Goal: Information Seeking & Learning: Learn about a topic

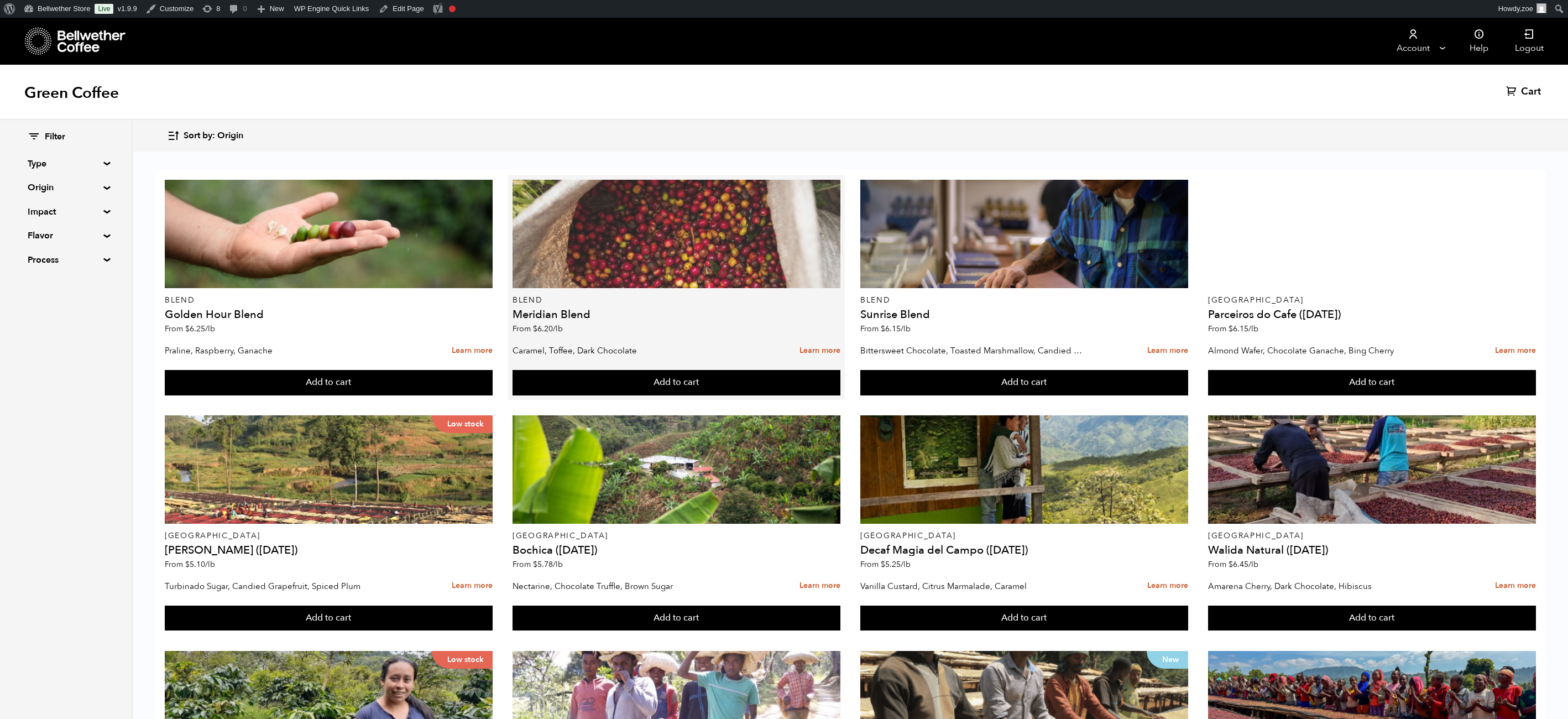
click at [602, 259] on div at bounding box center [676, 234] width 328 height 109
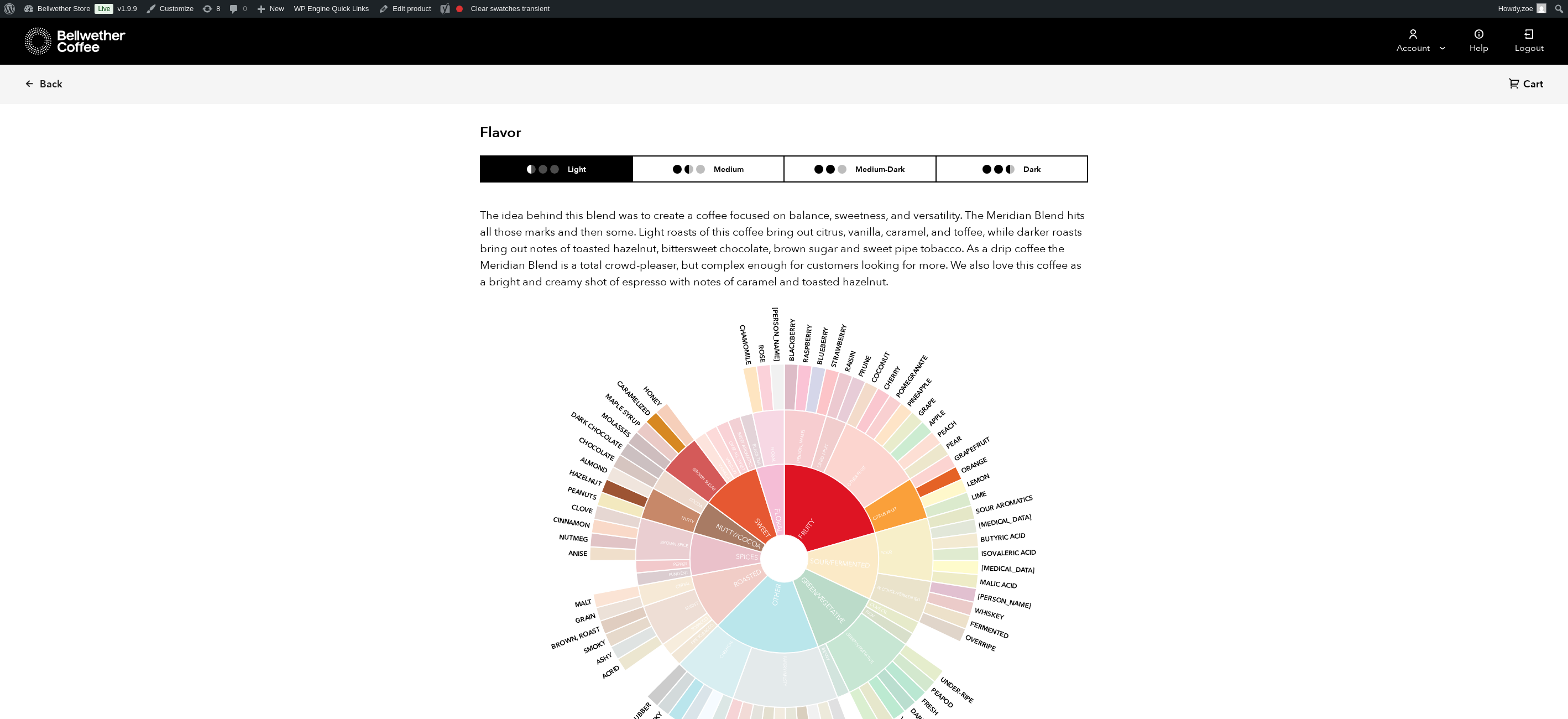
scroll to position [627, 0]
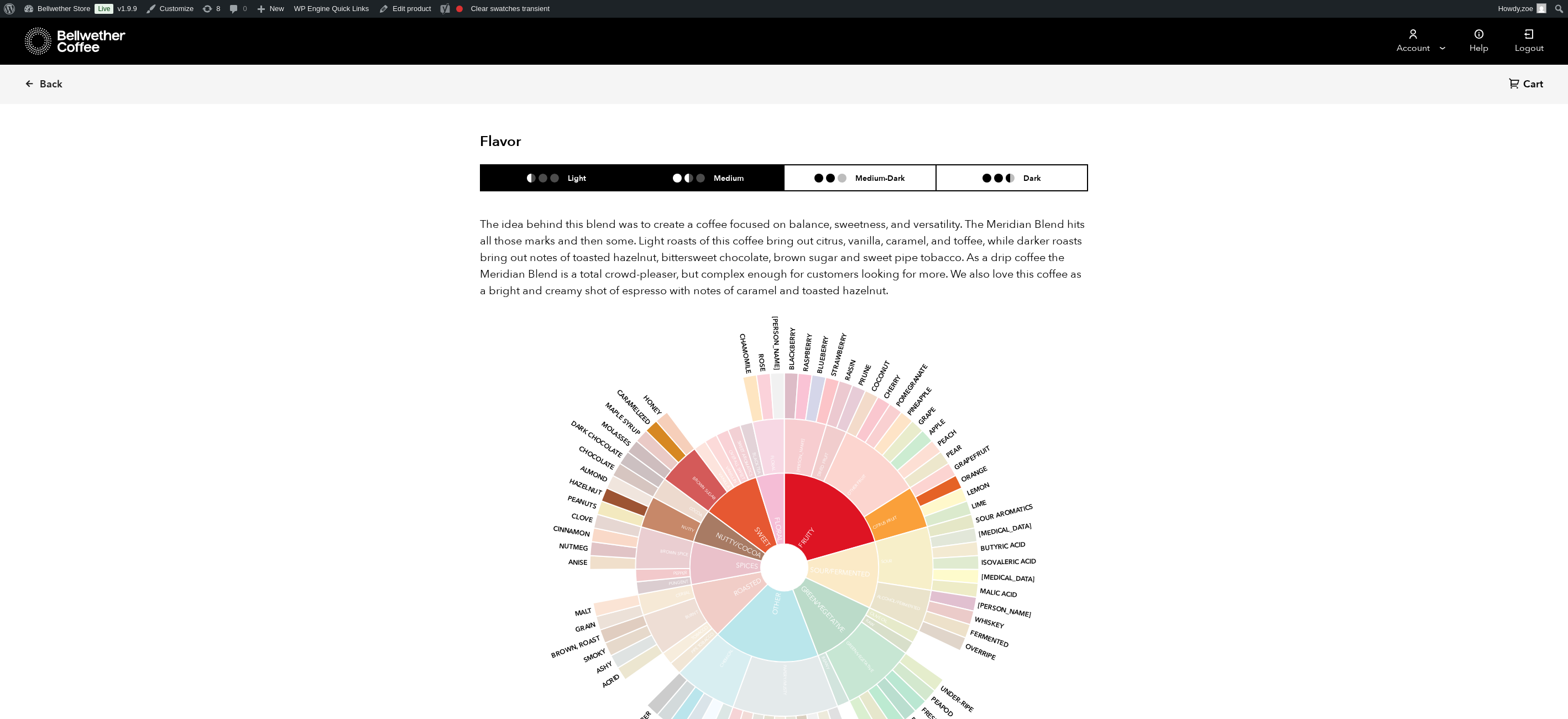
click at [696, 173] on li at bounding box center [700, 178] width 9 height 9
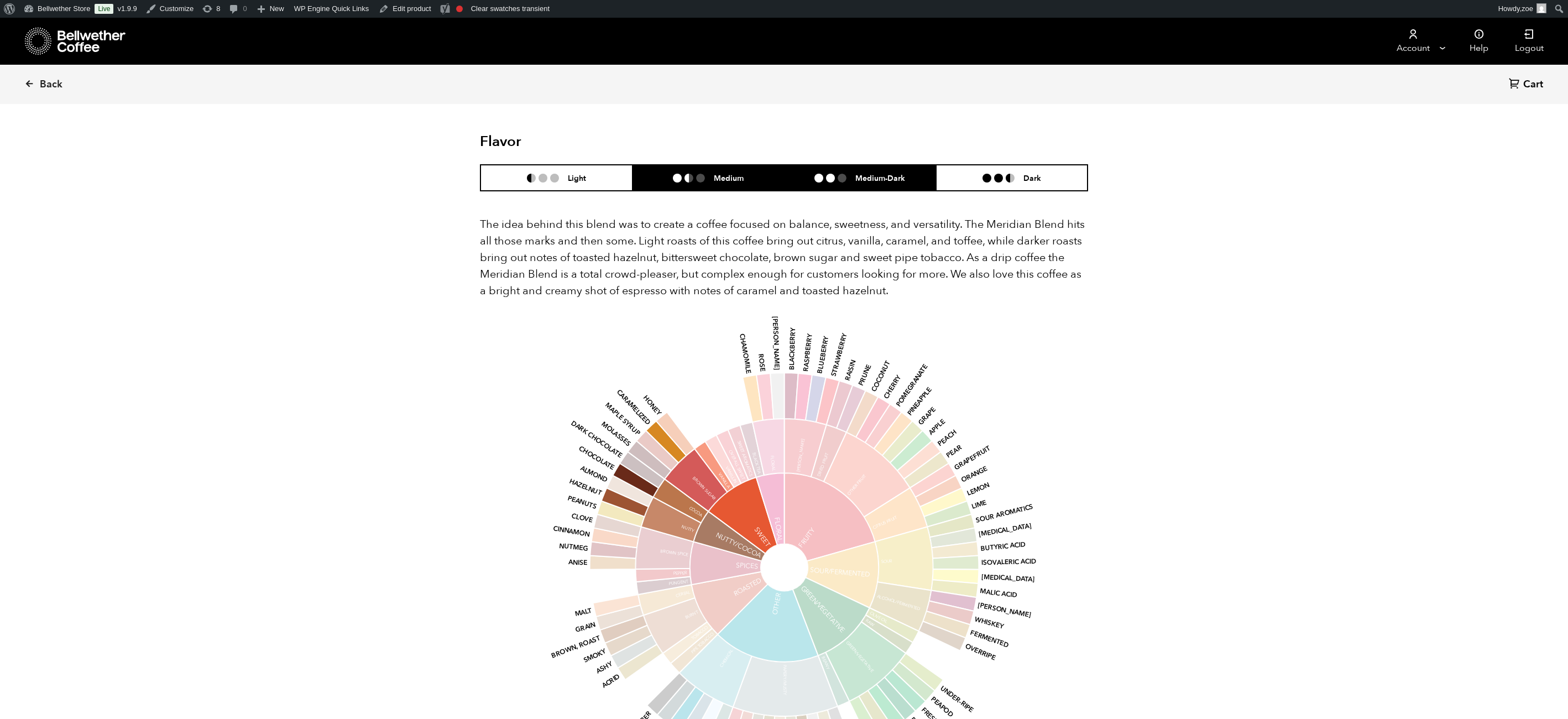
click at [900, 164] on li "Medium-Dark" at bounding box center [860, 177] width 152 height 26
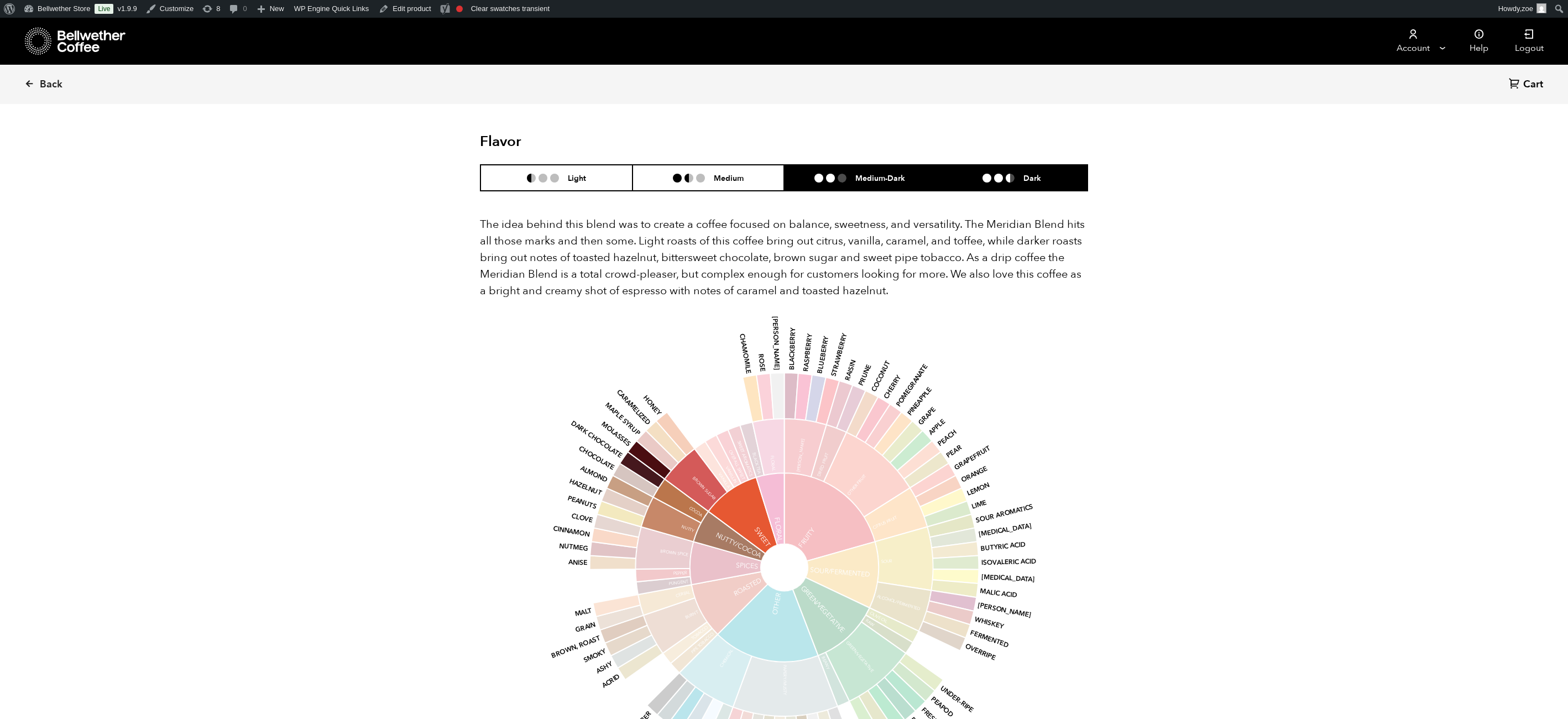
click at [1020, 164] on li "Dark" at bounding box center [1012, 177] width 152 height 26
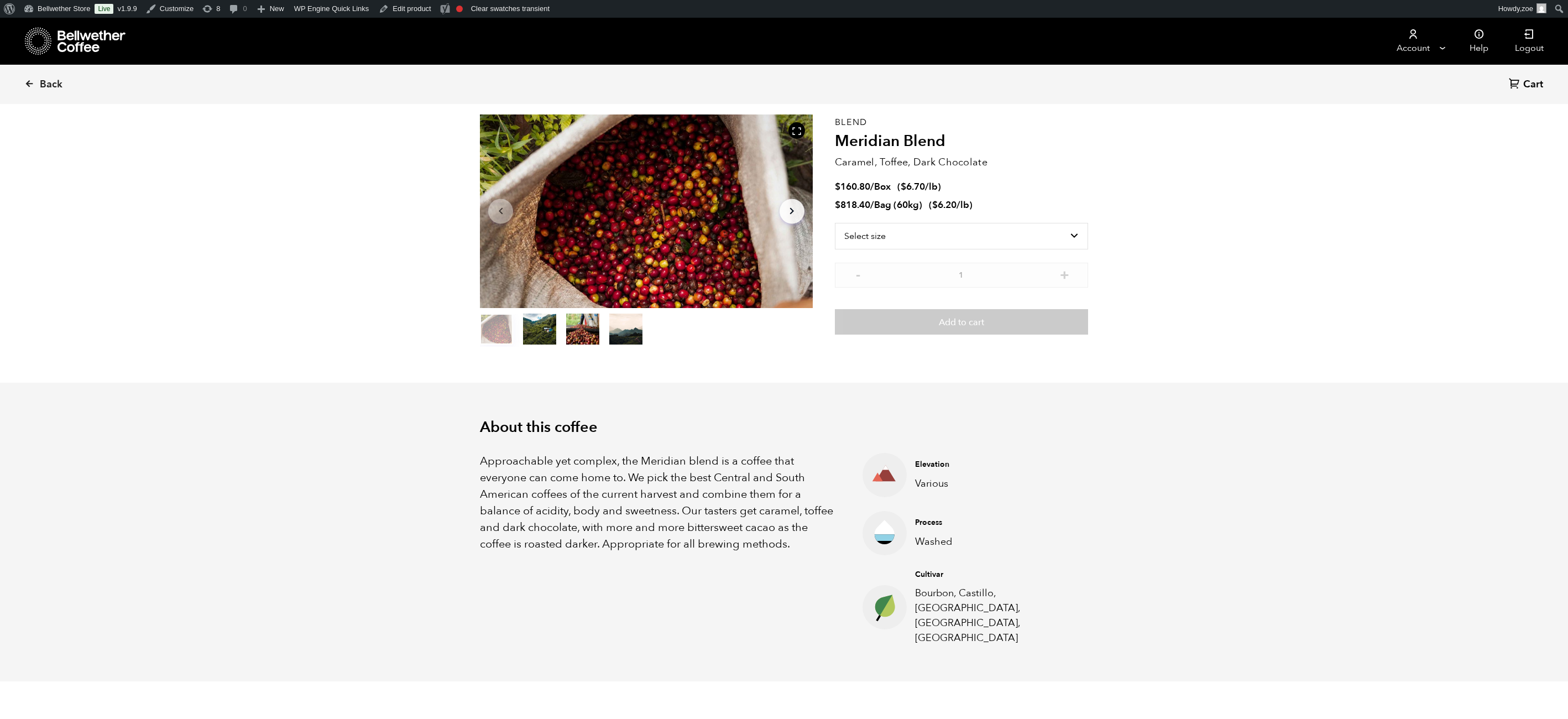
scroll to position [34, 0]
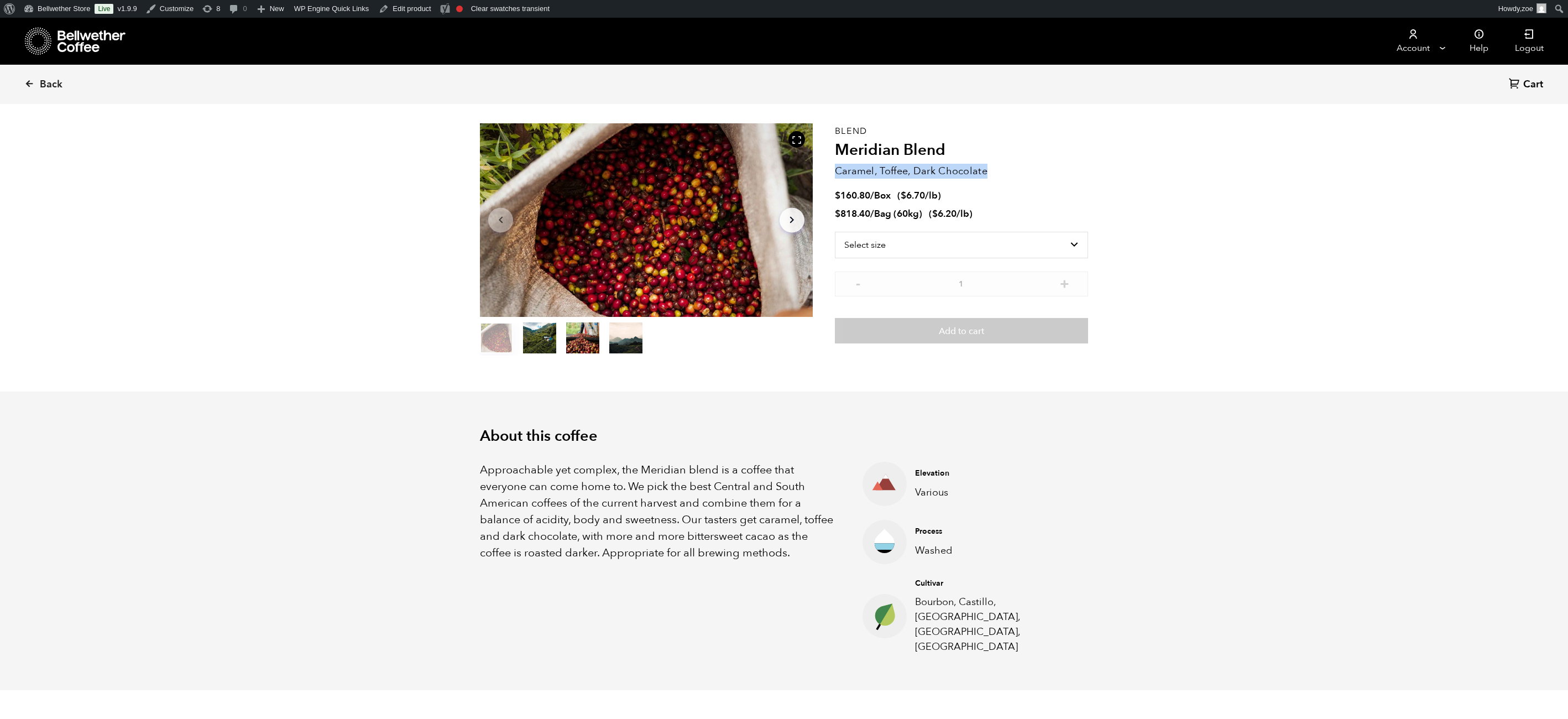
drag, startPoint x: 838, startPoint y: 173, endPoint x: 1005, endPoint y: 182, distance: 167.2
click at [1005, 182] on div "Blend Meridian Blend Caramel, Toffee, Dark Chocolate $ 160.80 / Box ( $ 6.70 /l…" at bounding box center [961, 240] width 253 height 232
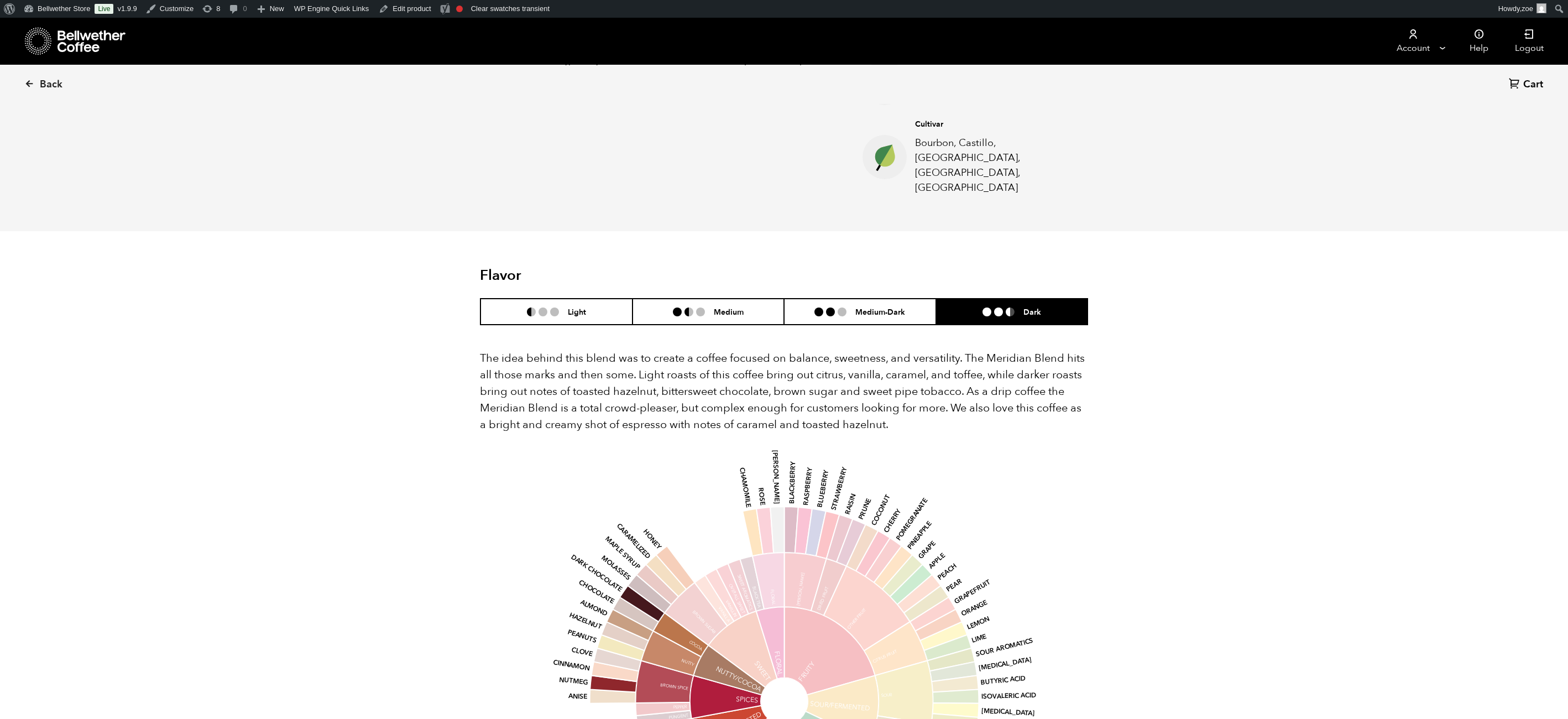
scroll to position [541, 0]
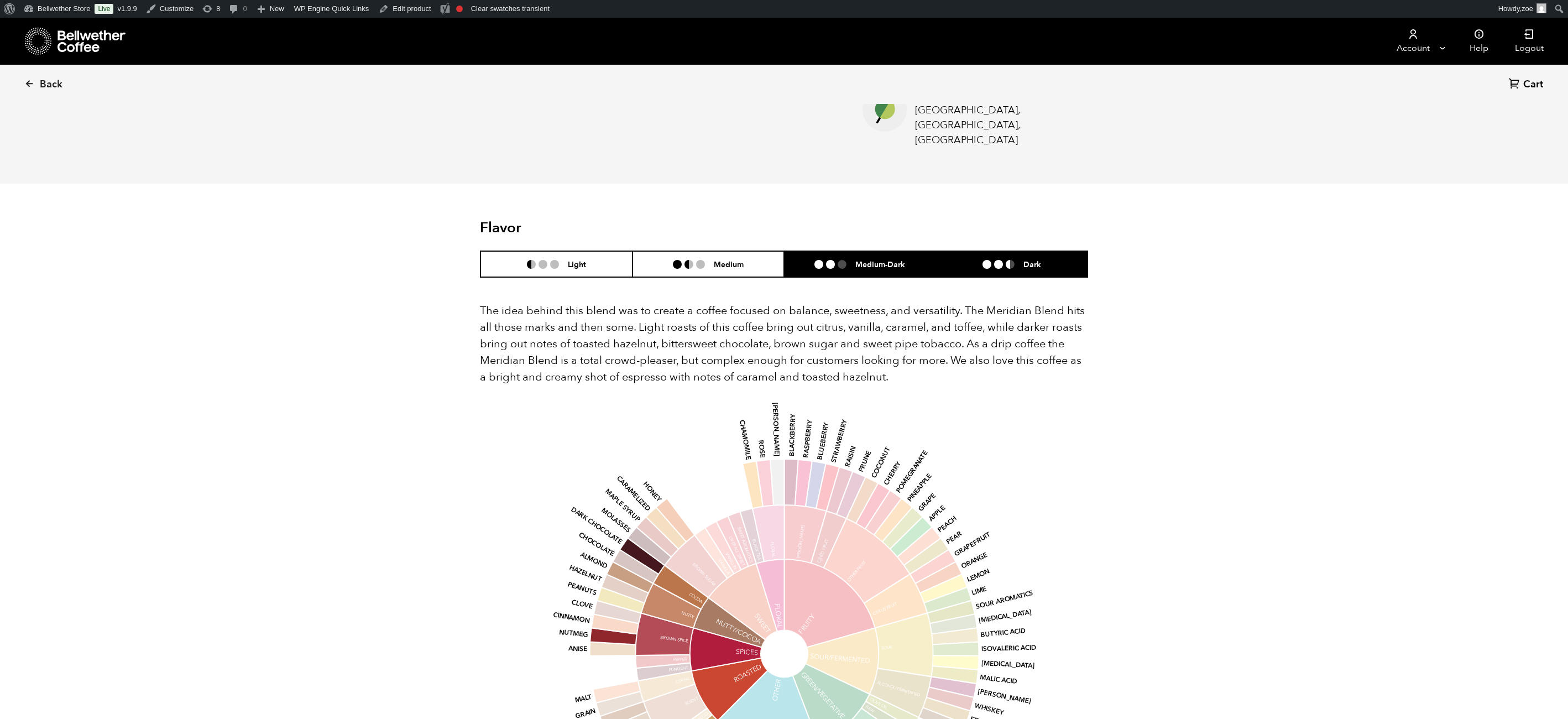
click at [860, 251] on li "Medium-Dark" at bounding box center [860, 263] width 152 height 26
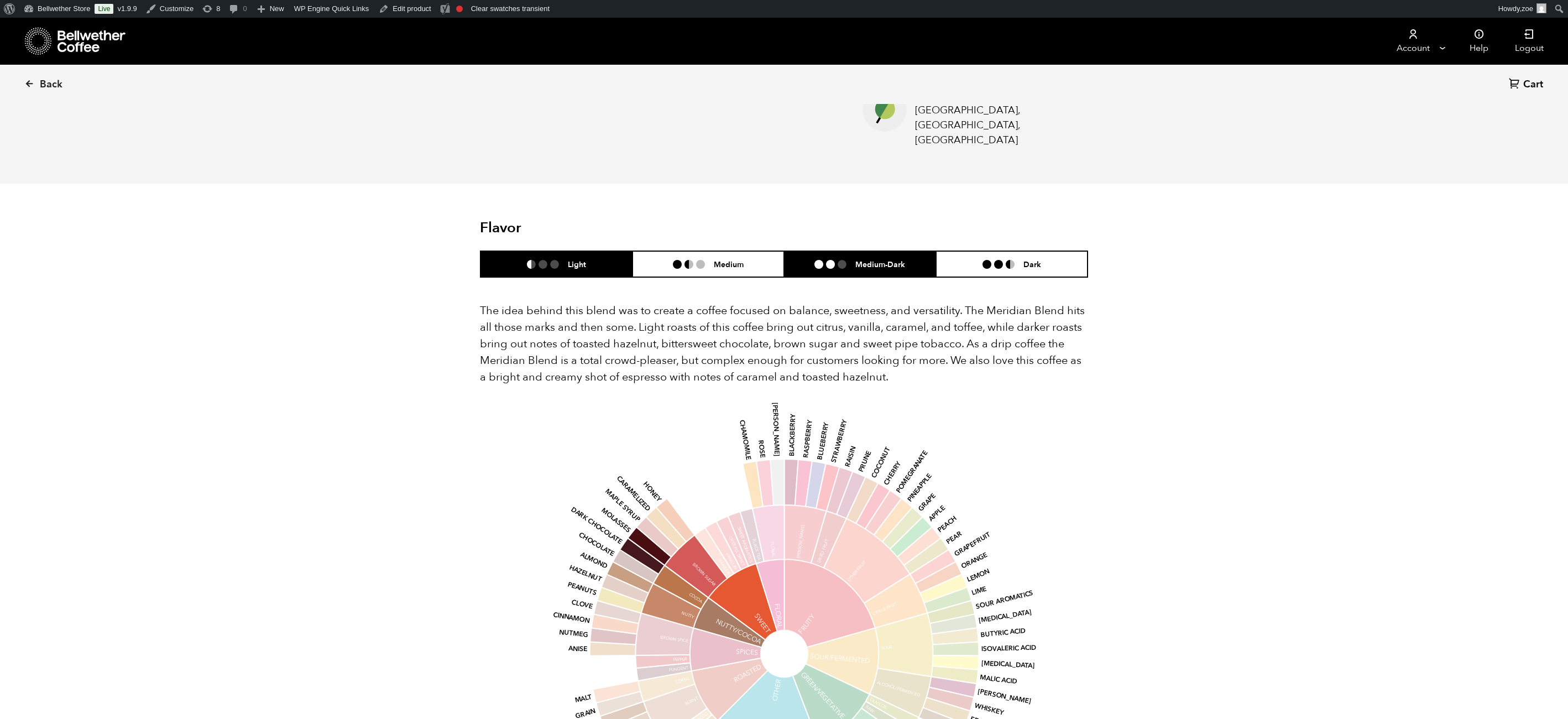
click at [538, 251] on li "Light" at bounding box center [557, 263] width 152 height 26
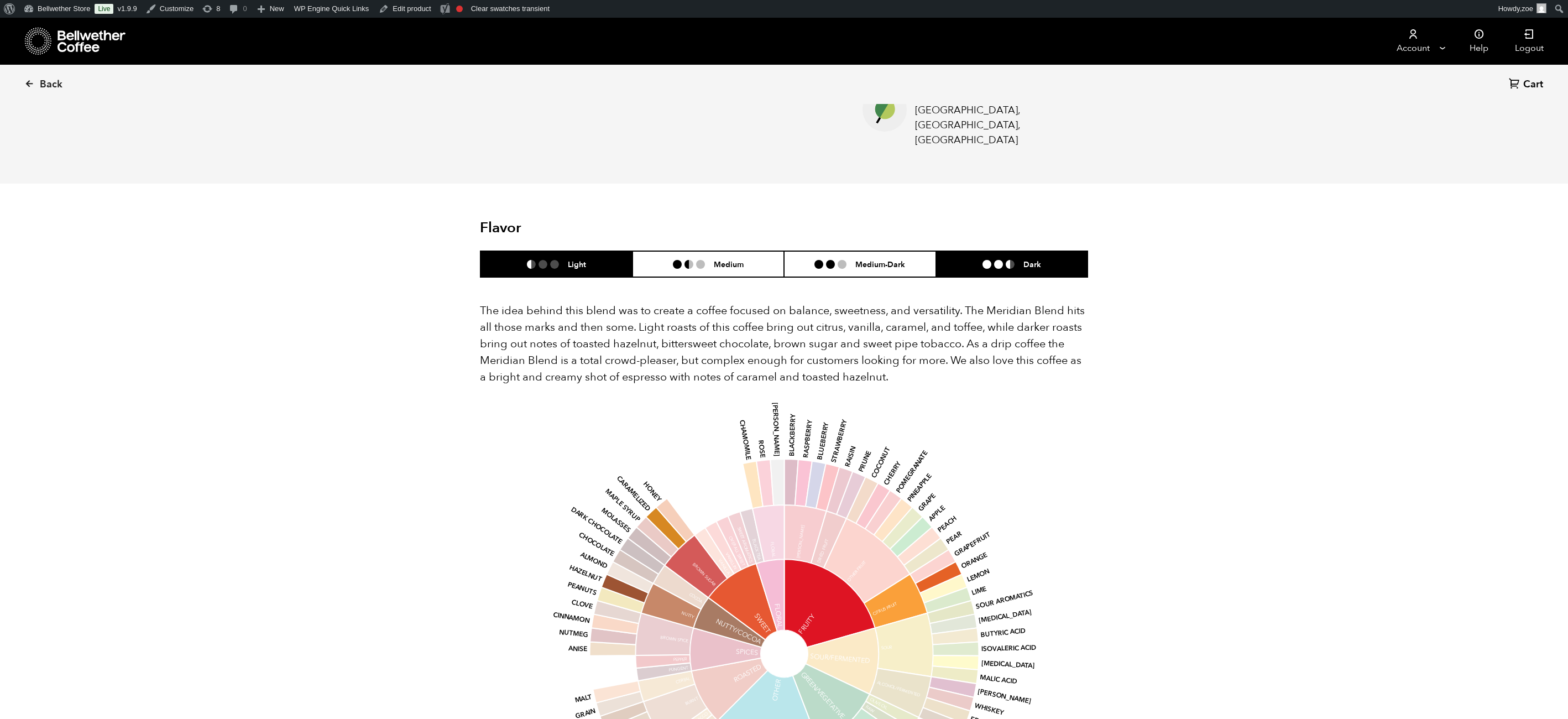
click at [1011, 251] on li "Dark" at bounding box center [1012, 263] width 152 height 26
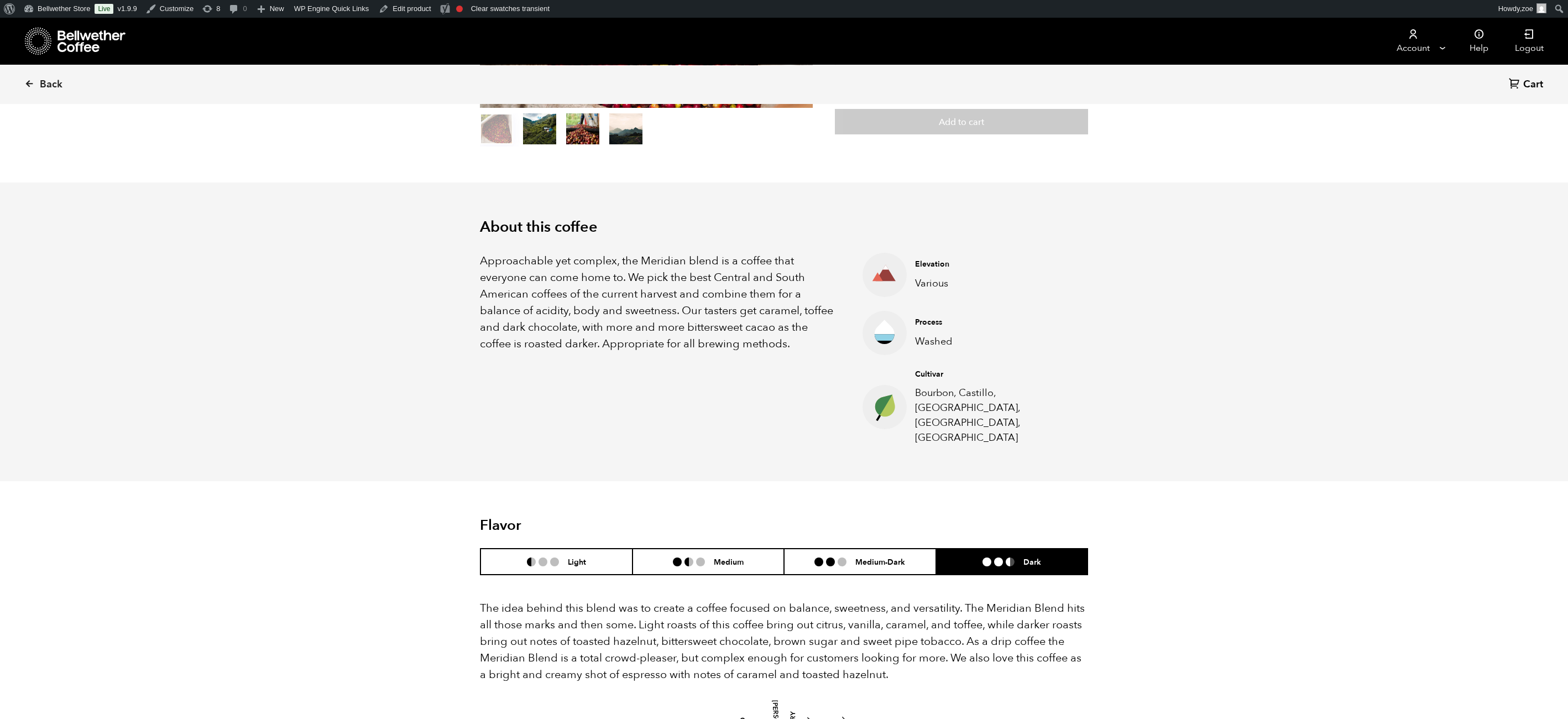
scroll to position [230, 0]
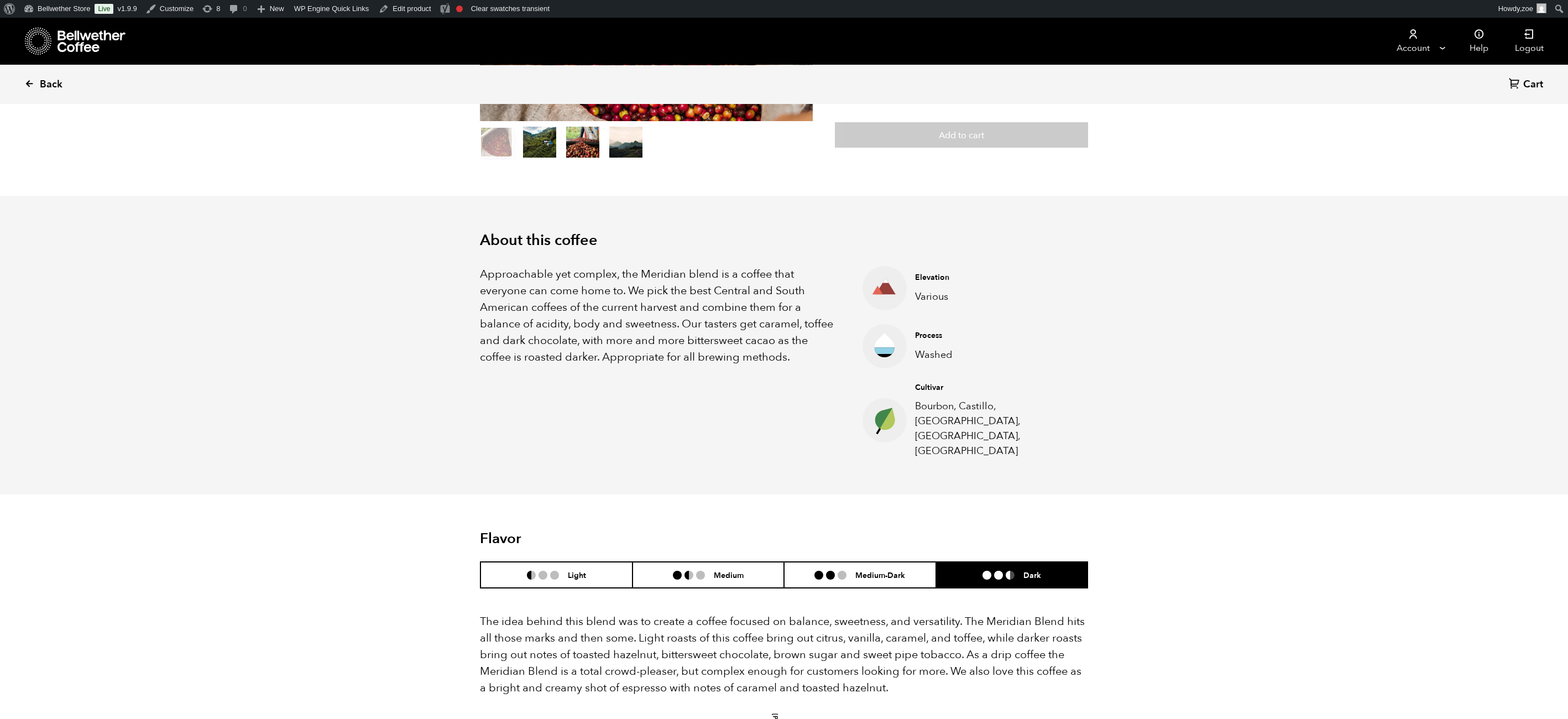
click at [49, 87] on span "Back" at bounding box center [51, 85] width 22 height 13
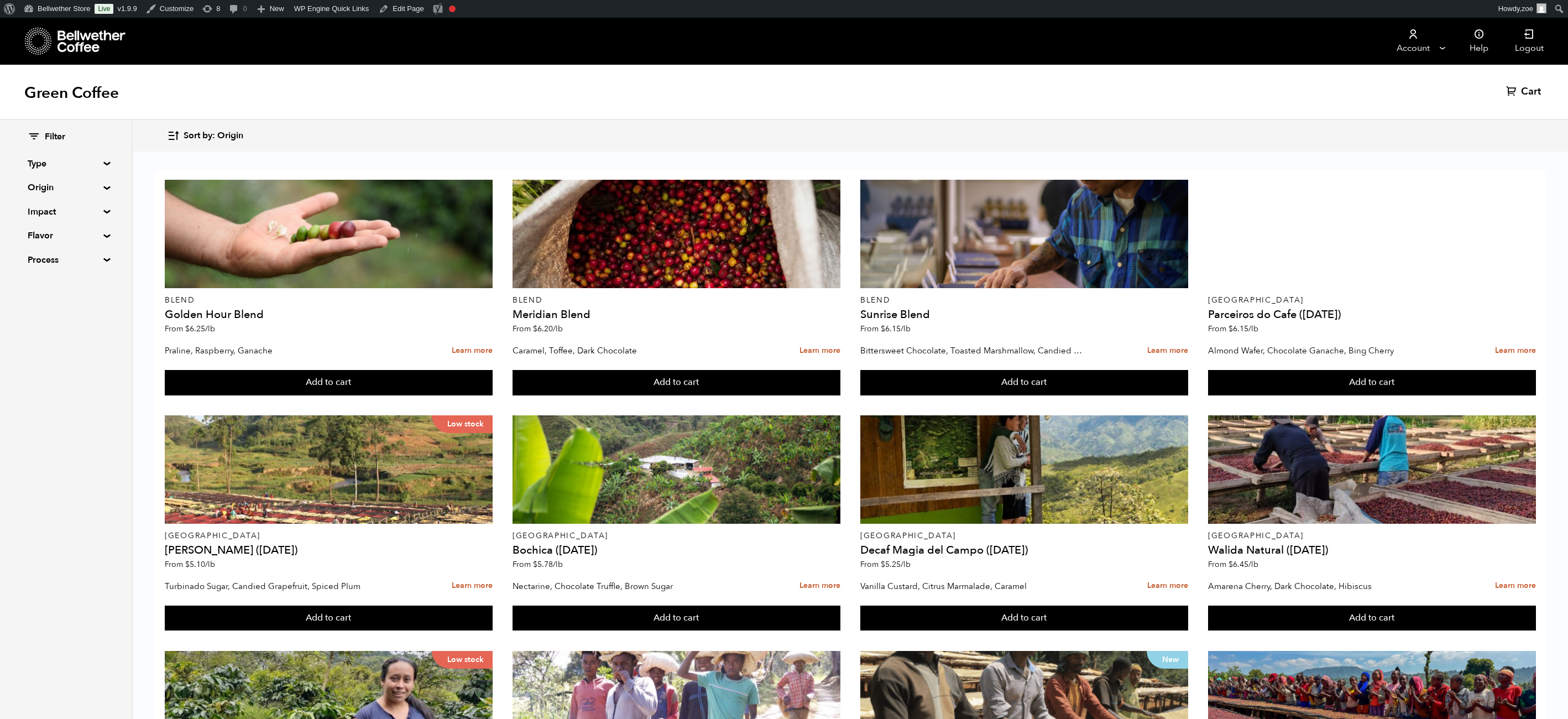
scroll to position [109, 0]
